Goal: Task Accomplishment & Management: Use online tool/utility

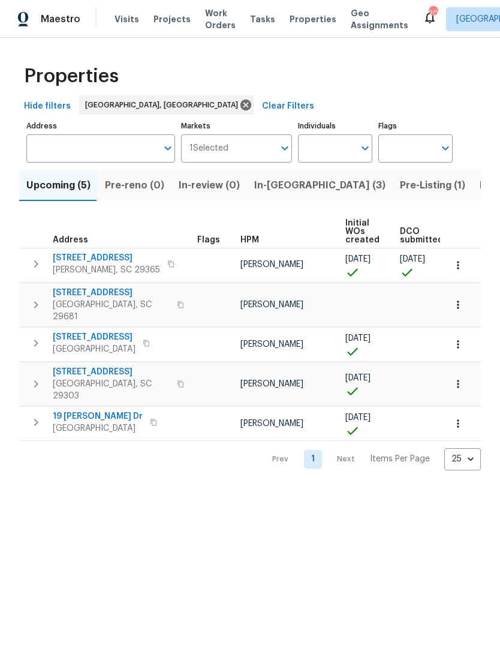
click at [280, 192] on span "In-[GEOGRAPHIC_DATA] (3)" at bounding box center [319, 185] width 131 height 17
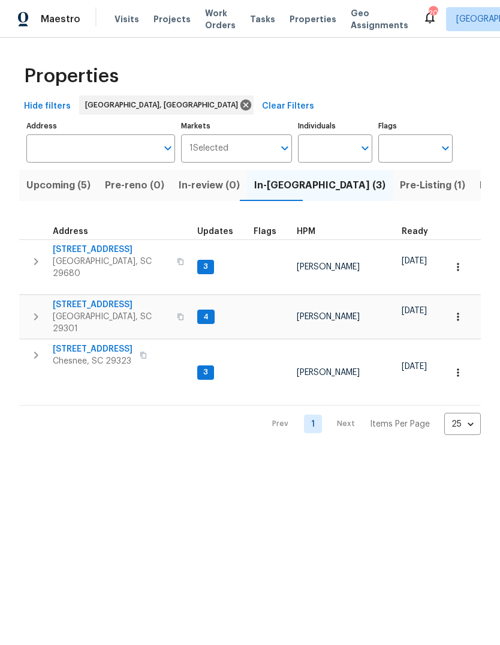
click at [36, 313] on icon "button" at bounding box center [36, 316] width 4 height 7
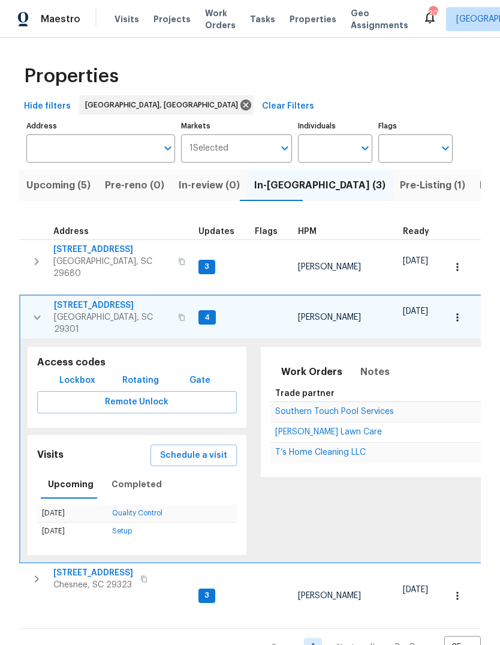
click at [76, 299] on span "[STREET_ADDRESS]" at bounding box center [112, 305] width 117 height 12
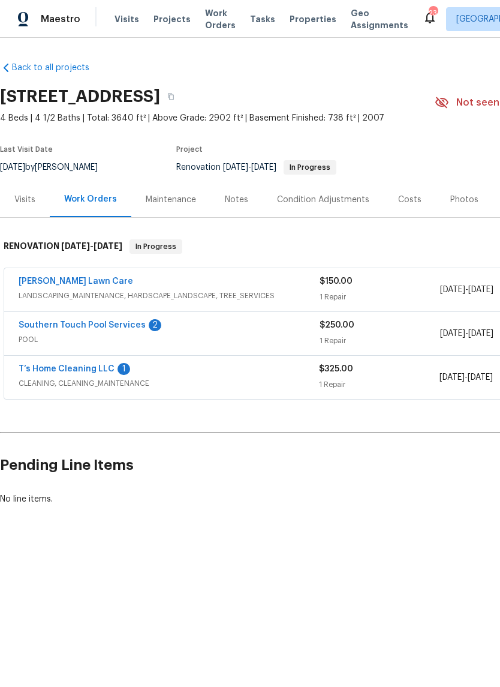
click at [55, 365] on link "T’s Home Cleaning LLC" at bounding box center [67, 369] width 96 height 8
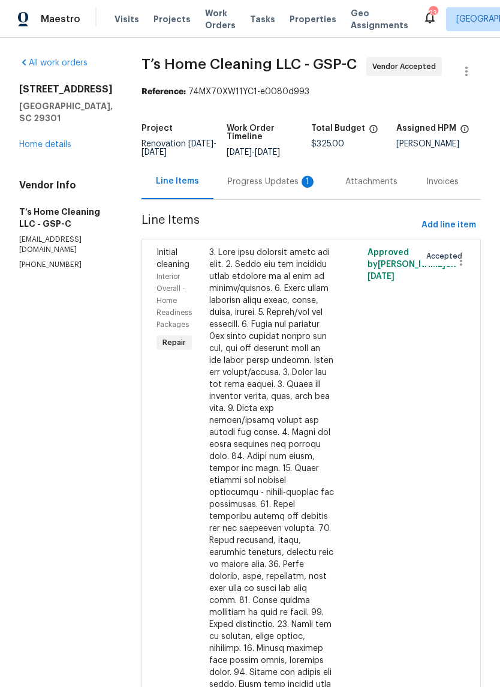
click at [295, 183] on div "Progress Updates 1" at bounding box center [273, 181] width 118 height 35
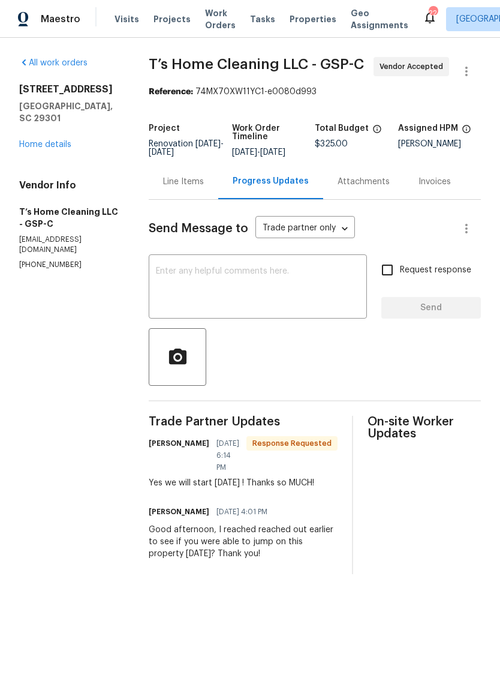
click at [327, 309] on textarea at bounding box center [258, 288] width 204 height 42
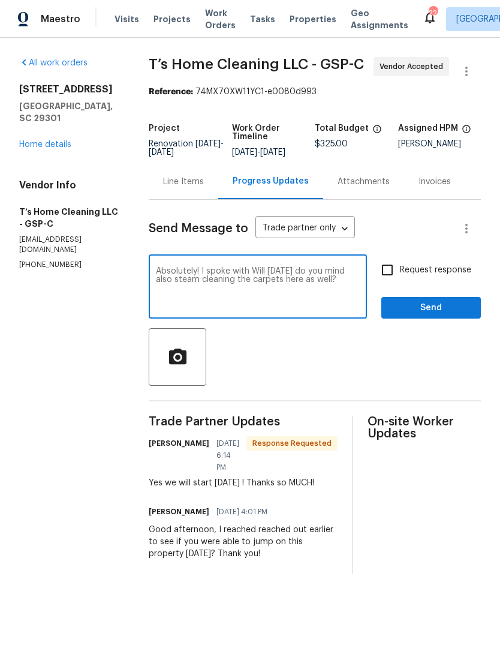
type textarea "Absolutely! I spoke with Will [DATE] do you mind also steam cleaning the carpet…"
click at [385, 283] on input "Request response" at bounding box center [387, 269] width 25 height 25
checkbox input "true"
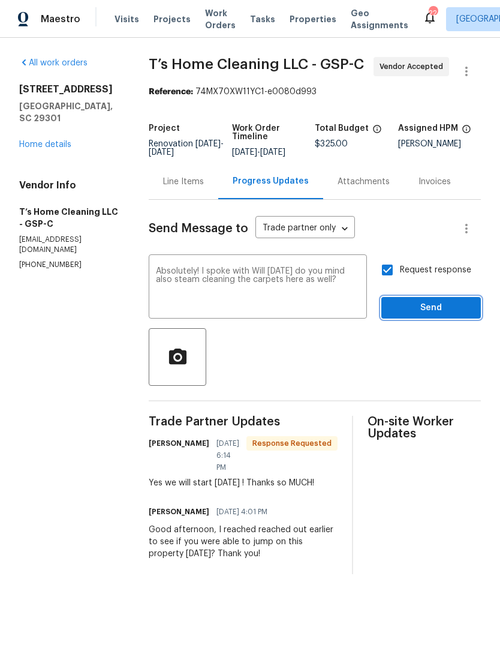
click at [436, 319] on button "Send" at bounding box center [432, 308] width 100 height 22
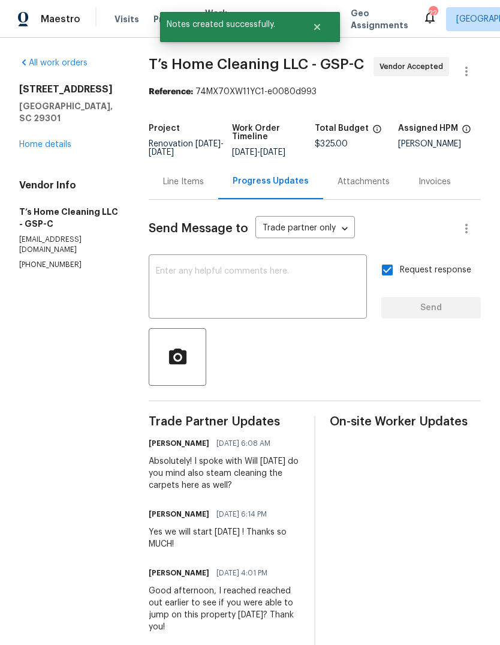
click at [19, 140] on link "Home details" at bounding box center [45, 144] width 52 height 8
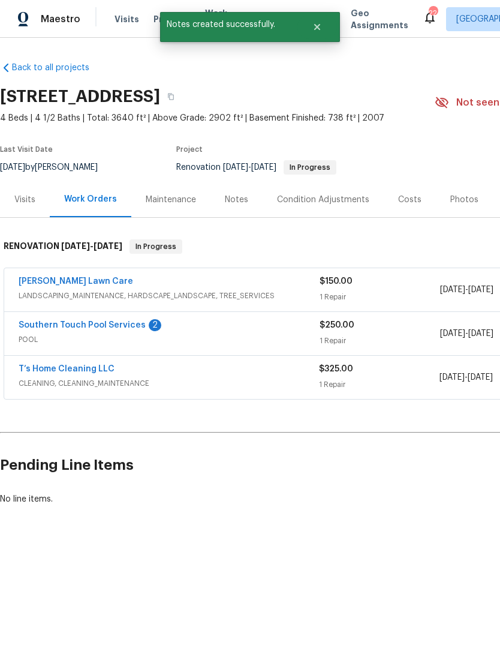
click at [68, 322] on link "Southern Touch Pool Services" at bounding box center [82, 325] width 127 height 8
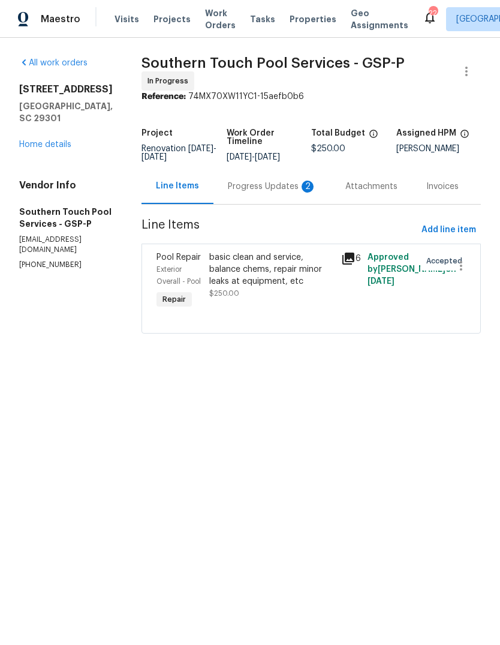
click at [295, 193] on div "Progress Updates 2" at bounding box center [272, 187] width 89 height 12
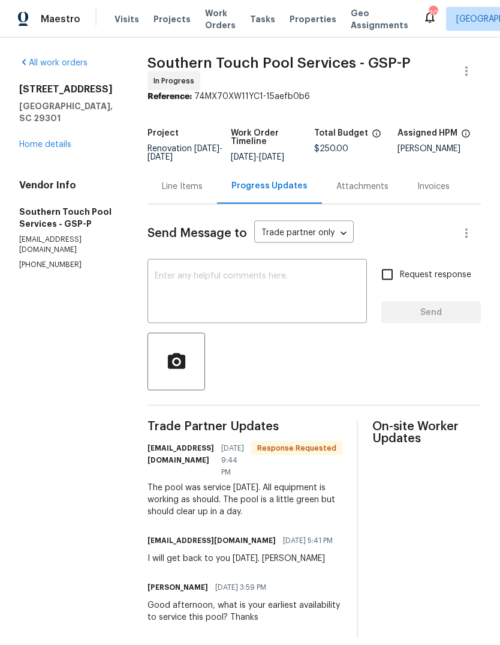
scroll to position [8, 0]
click at [27, 140] on link "Home details" at bounding box center [45, 144] width 52 height 8
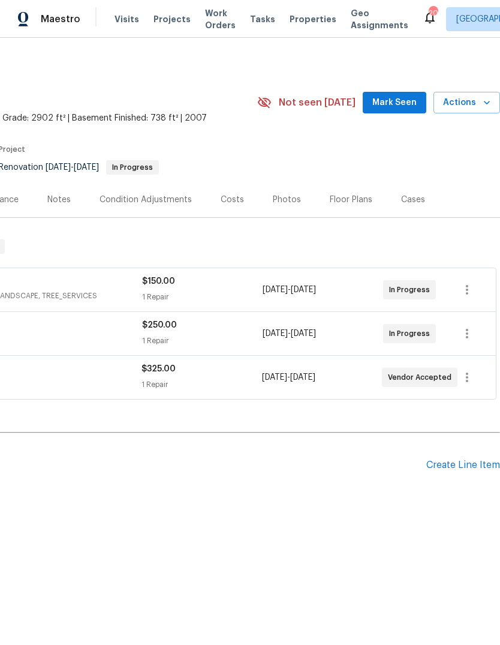
scroll to position [0, 178]
click at [405, 100] on span "Mark Seen" at bounding box center [395, 102] width 44 height 15
click at [302, 24] on span "Properties" at bounding box center [313, 19] width 47 height 12
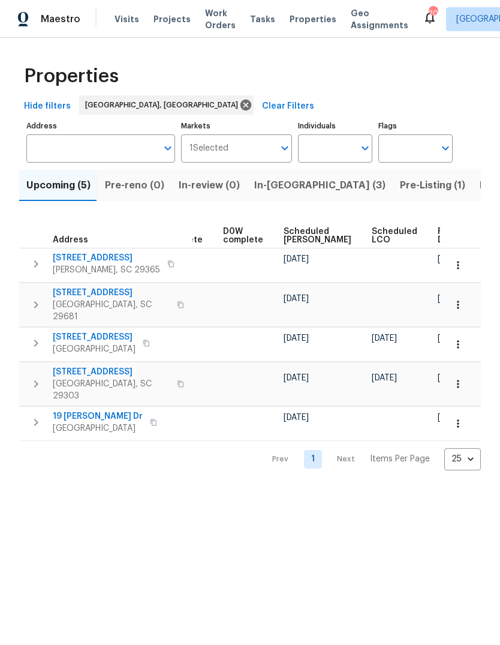
scroll to position [0, 301]
